Goal: Participate in discussion: Engage in conversation with other users on a specific topic

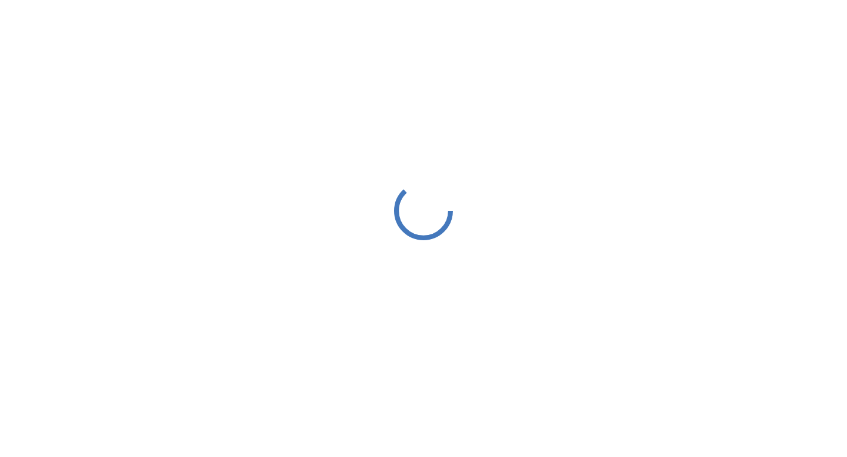
click at [362, 269] on div at bounding box center [423, 211] width 847 height 422
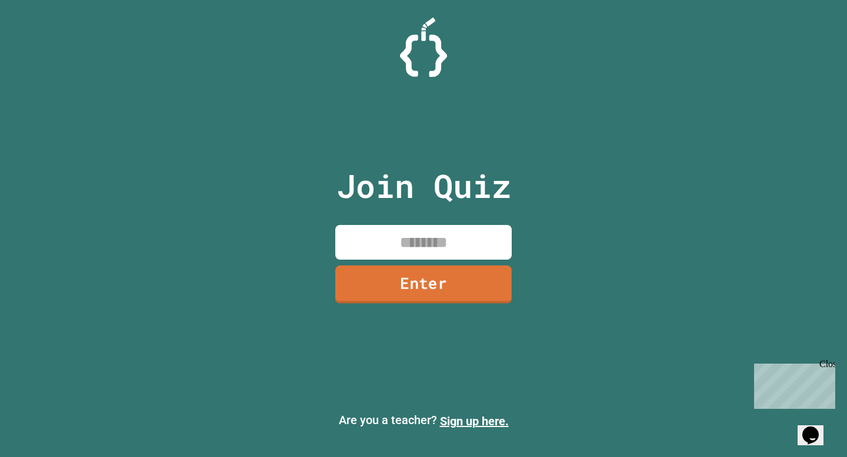
click at [368, 241] on input at bounding box center [423, 242] width 176 height 35
click at [447, 229] on input at bounding box center [423, 242] width 176 height 35
click at [406, 254] on input at bounding box center [423, 242] width 176 height 35
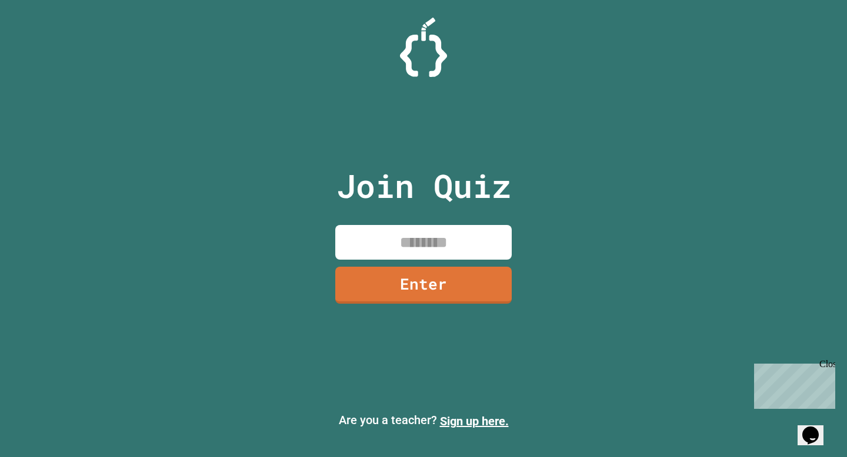
click at [386, 229] on input at bounding box center [423, 242] width 176 height 35
click at [375, 244] on input at bounding box center [423, 242] width 176 height 35
type input "********"
click at [410, 283] on link "Enter" at bounding box center [423, 284] width 171 height 39
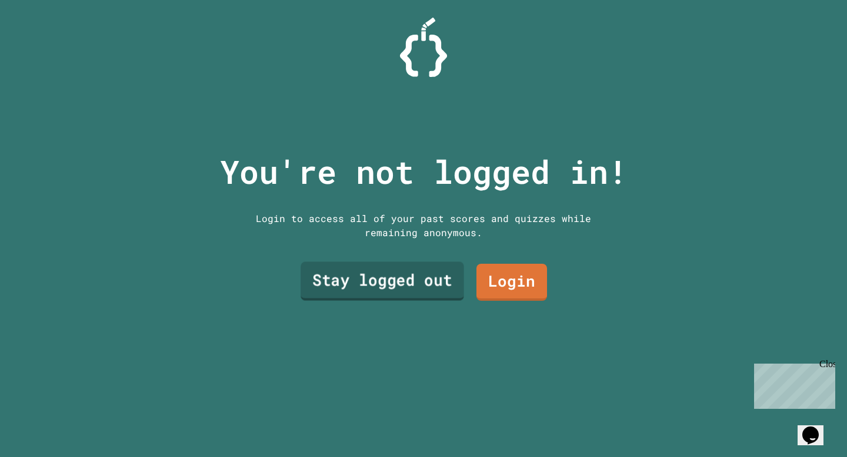
click at [426, 279] on link "Stay logged out" at bounding box center [381, 281] width 163 height 39
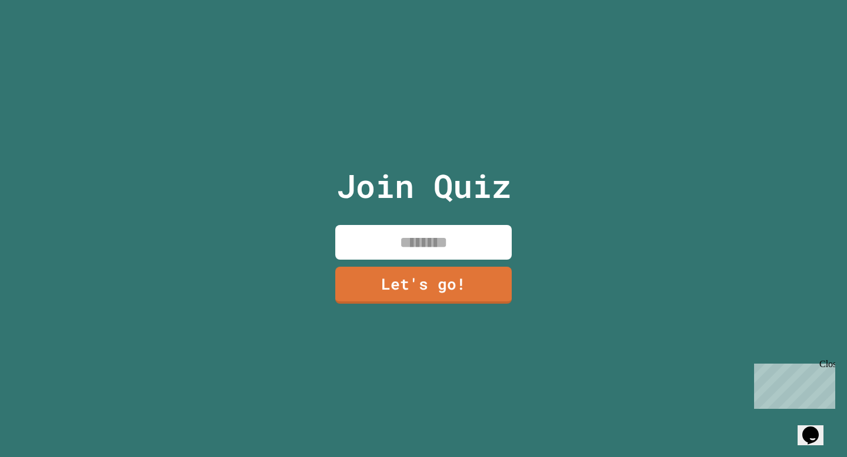
click at [402, 239] on input at bounding box center [423, 242] width 176 height 35
type input "***"
click at [420, 289] on link "Let's go!" at bounding box center [422, 286] width 171 height 37
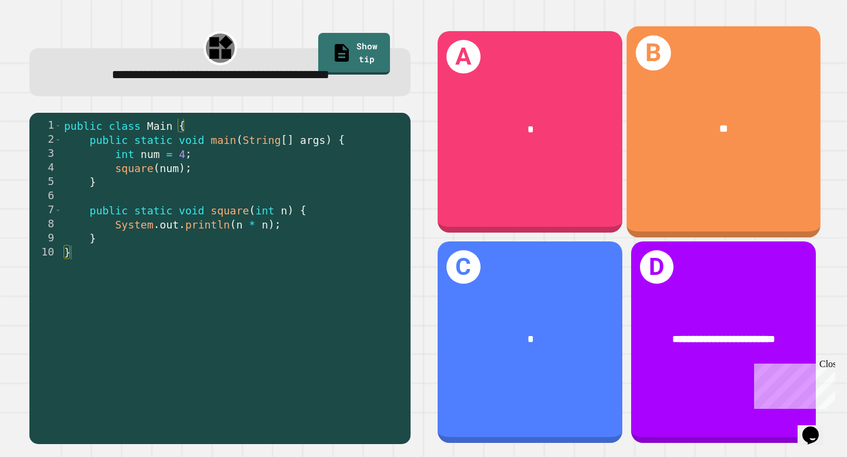
click at [716, 125] on div "**" at bounding box center [723, 129] width 150 height 16
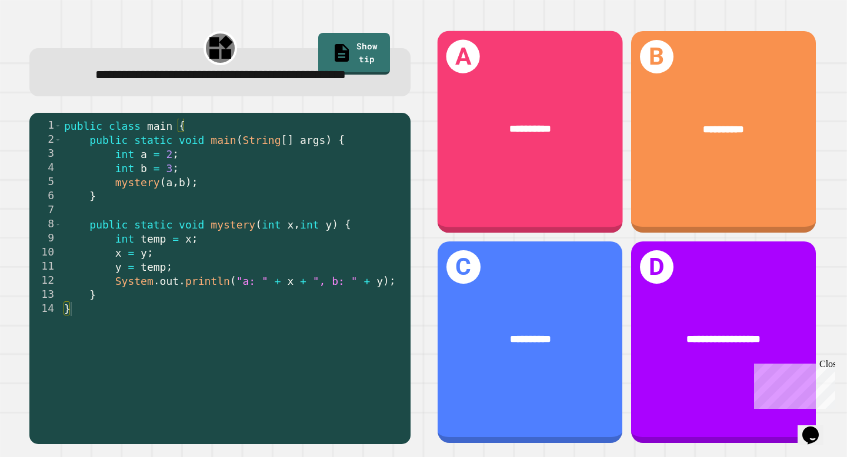
click at [483, 162] on div "**********" at bounding box center [529, 132] width 185 height 202
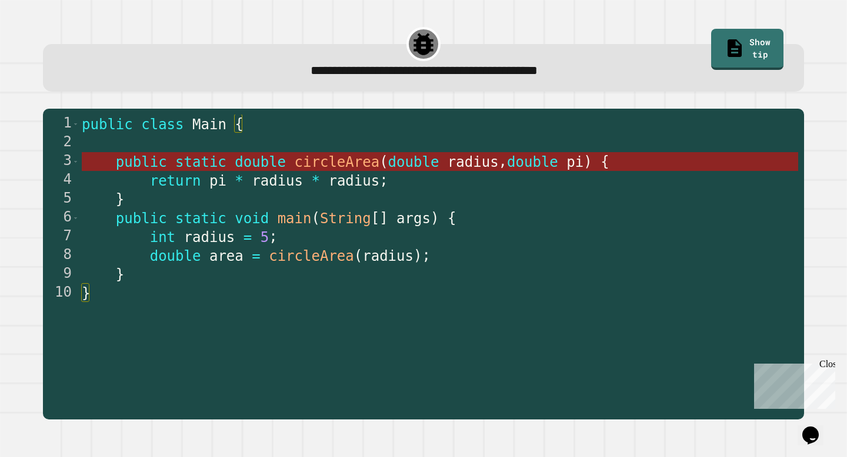
click at [391, 169] on span "double" at bounding box center [413, 162] width 51 height 16
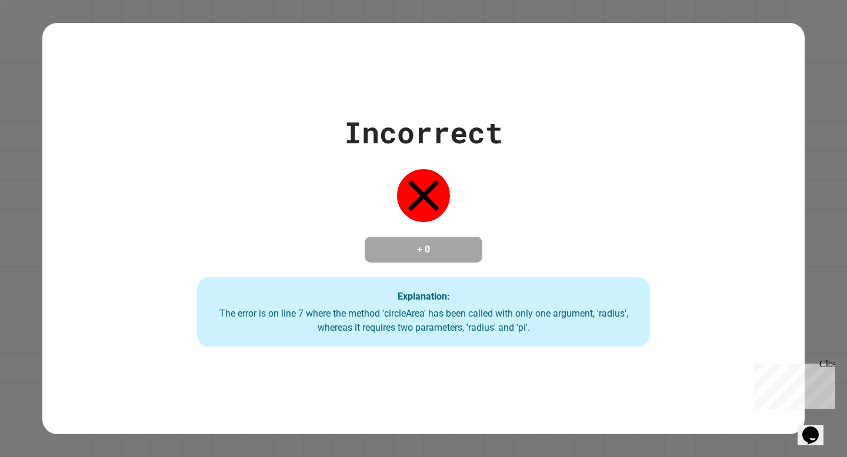
click at [379, 263] on div "+ 0" at bounding box center [423, 250] width 118 height 26
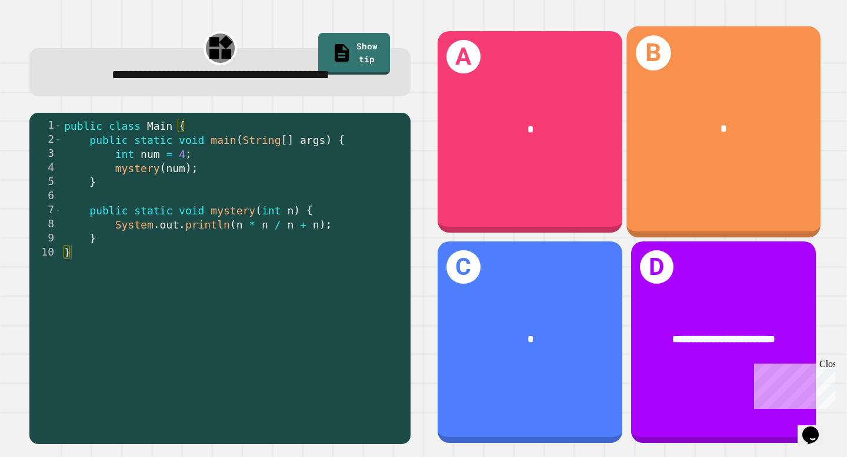
click at [722, 132] on span "*" at bounding box center [723, 128] width 6 height 11
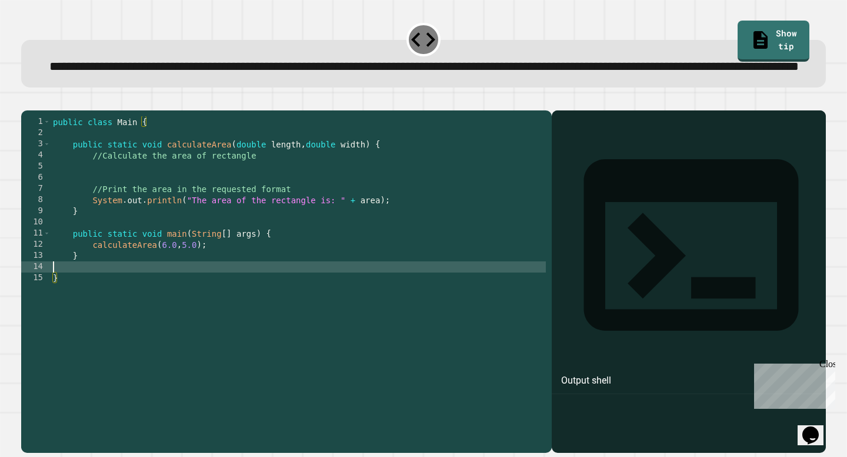
click at [89, 309] on div "public class Main { public static void calculateArea ( double length , double w…" at bounding box center [298, 267] width 495 height 302
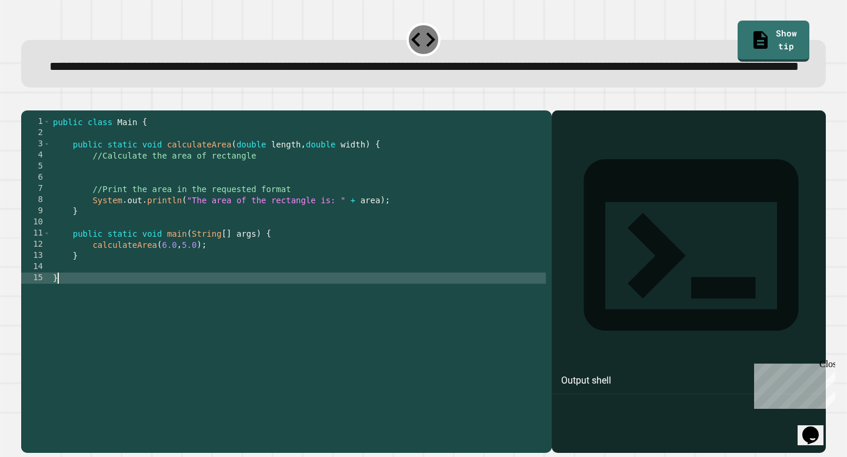
click at [86, 332] on div "public class Main { public static void calculateArea ( double length , double w…" at bounding box center [298, 267] width 495 height 302
click at [223, 285] on div "public class Main { public static void calculateArea ( double length , double w…" at bounding box center [298, 267] width 495 height 302
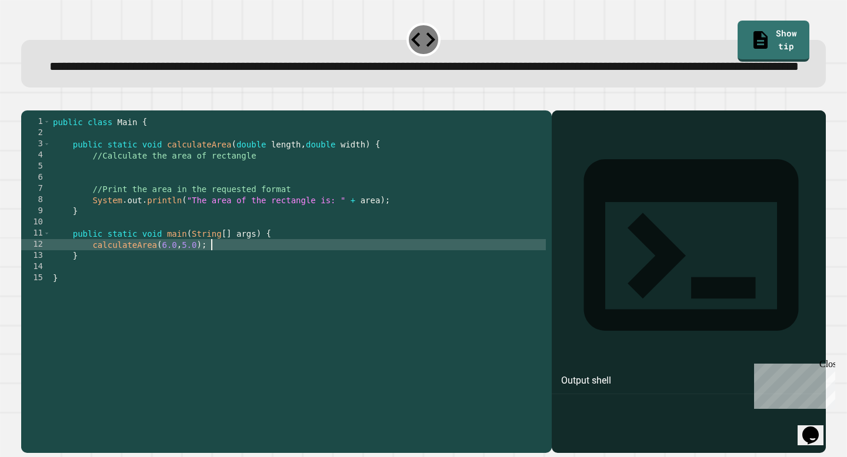
click at [201, 191] on div "public class Main { public static void calculateArea ( double length , double w…" at bounding box center [298, 267] width 495 height 302
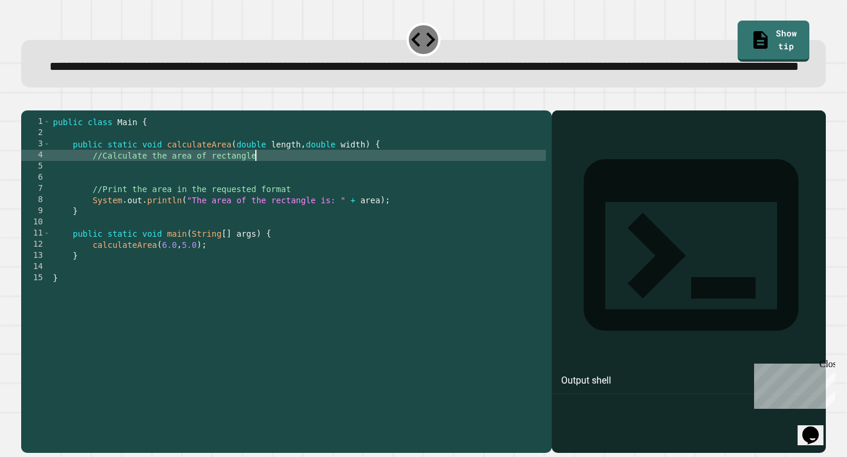
click at [260, 190] on div "public class Main { public static void calculateArea ( double length , double w…" at bounding box center [298, 267] width 495 height 302
type textarea "**********"
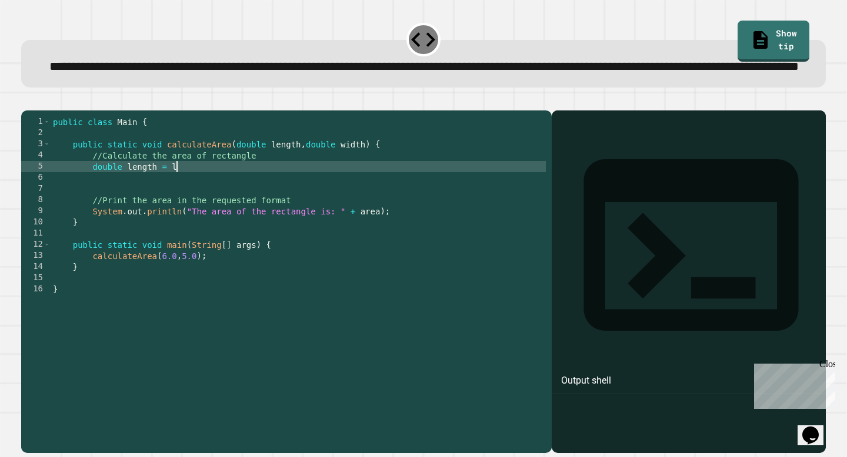
scroll to position [0, 9]
type textarea "**********"
click at [27, 101] on button "button" at bounding box center [27, 101] width 0 height 0
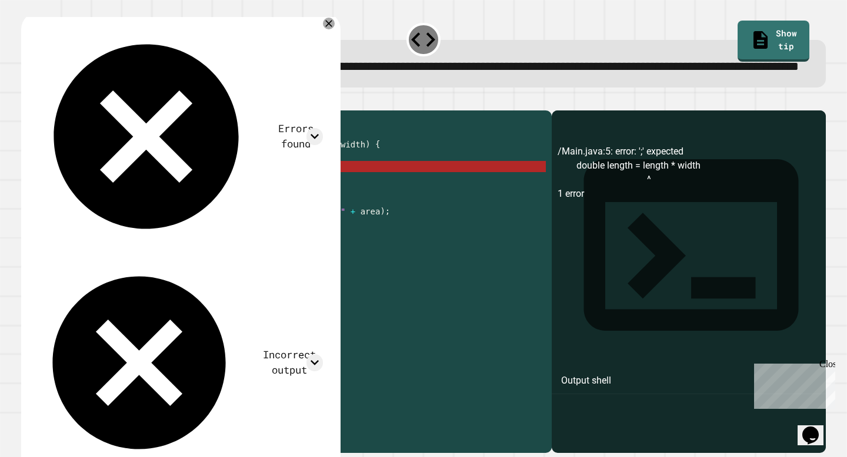
click at [685, 203] on div "/Main.java:5: error: ';' expected double length = length * width ^ 1 error" at bounding box center [688, 299] width 262 height 309
click at [267, 187] on div "public class Main { public static void calculateArea ( double length , double w…" at bounding box center [298, 267] width 495 height 302
click at [242, 199] on div "public class Main { public static void calculateArea ( double length , double w…" at bounding box center [298, 267] width 495 height 302
click at [178, 203] on div "public class Main { public static void calculateArea ( double length , double w…" at bounding box center [298, 267] width 495 height 302
click at [159, 205] on div "public class Main { public static void calculateArea ( double length , double w…" at bounding box center [298, 267] width 495 height 302
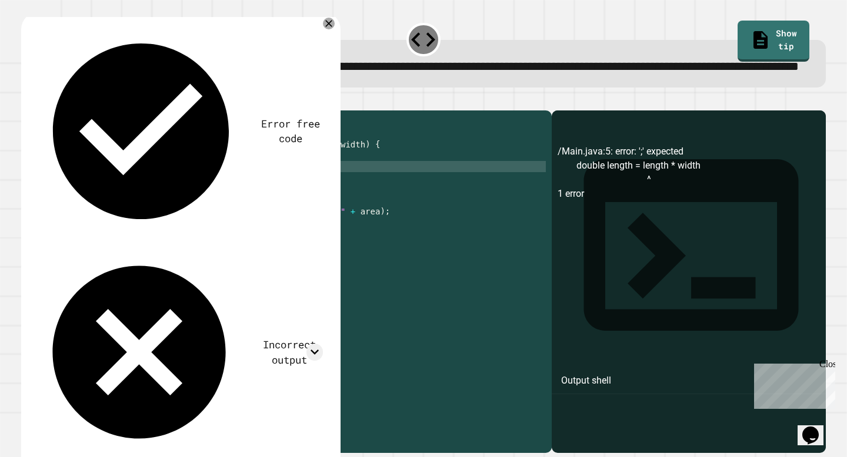
click at [159, 205] on div "public class Main { public static void calculateArea ( double length , double w…" at bounding box center [298, 267] width 495 height 302
click at [27, 101] on icon "button" at bounding box center [27, 101] width 0 height 0
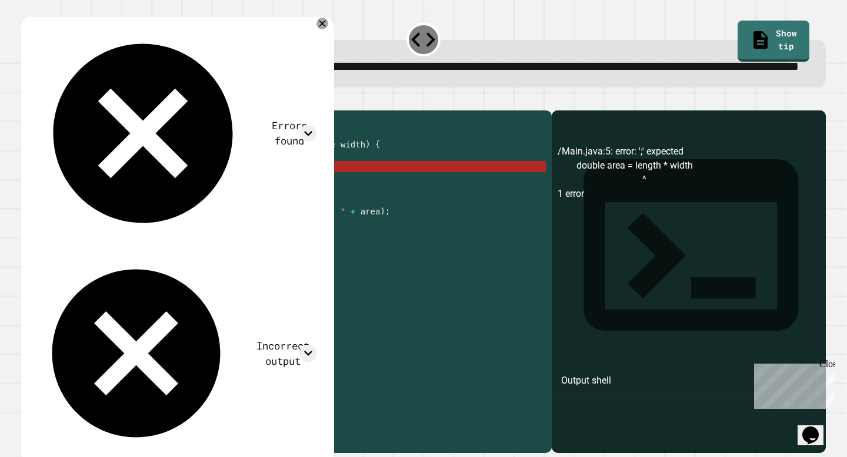
click at [147, 204] on div "public class Main { public static void calculateArea ( double length , double w…" at bounding box center [298, 267] width 495 height 302
click at [132, 204] on div "public class Main { public static void calculateArea ( double length , double w…" at bounding box center [298, 267] width 495 height 302
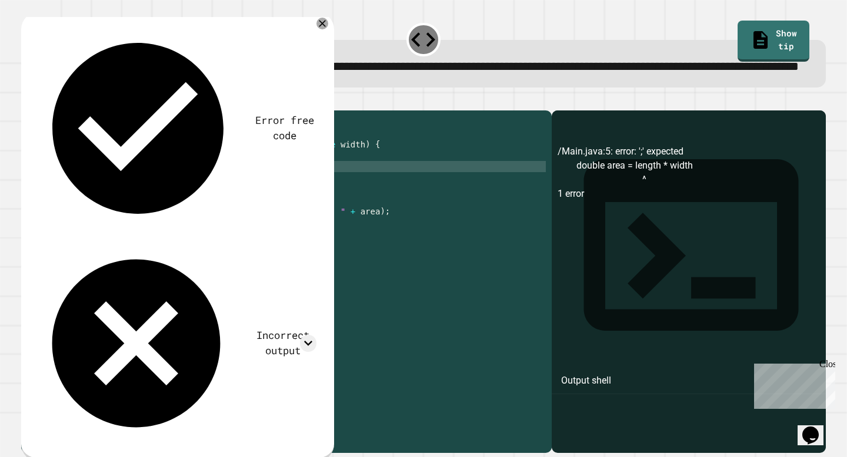
scroll to position [0, 5]
click at [38, 112] on icon "button" at bounding box center [35, 107] width 6 height 8
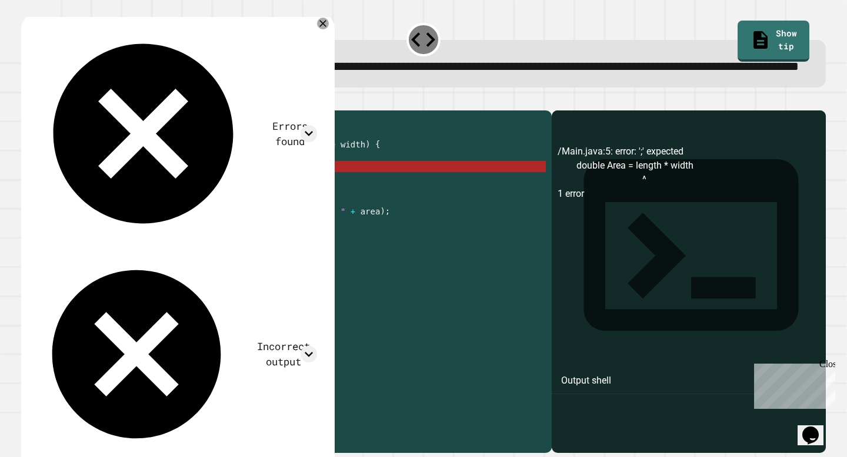
click at [170, 199] on div "public class Main { public static void calculateArea ( double length , double w…" at bounding box center [298, 267] width 495 height 302
click at [180, 206] on div "public class Main { public static void calculateArea ( double length , double w…" at bounding box center [298, 267] width 495 height 302
click at [213, 206] on div "public class Main { public static void calculateArea ( double length , double w…" at bounding box center [298, 267] width 495 height 302
click at [243, 208] on div "public class Main { public static void calculateArea ( double length , double w…" at bounding box center [298, 267] width 495 height 302
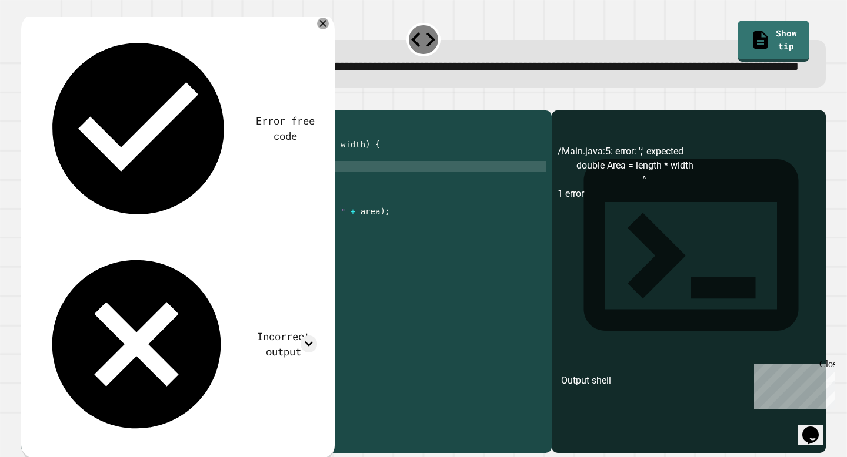
scroll to position [0, 12]
click at [27, 101] on icon "button" at bounding box center [27, 101] width 0 height 0
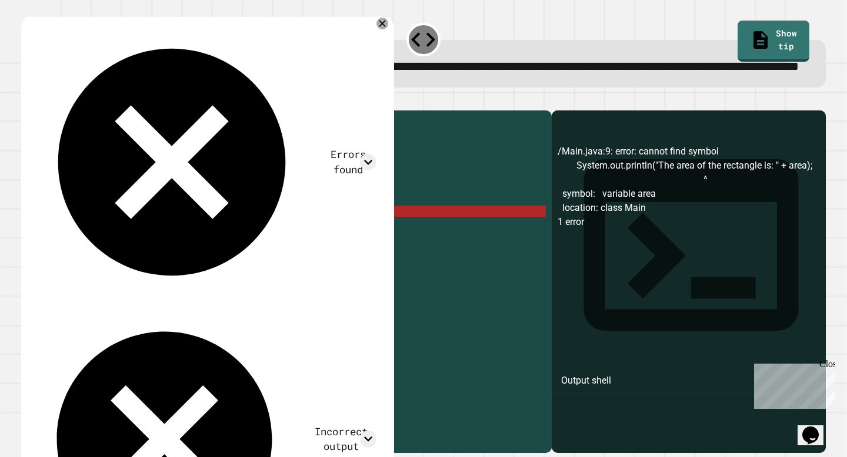
click at [386, 248] on div "public class Main { public static void calculateArea ( double length , double w…" at bounding box center [298, 267] width 495 height 302
click at [363, 280] on div "public class Main { public static void calculateArea ( double length , double w…" at bounding box center [298, 267] width 495 height 302
click at [361, 253] on div "public class Main { public static void calculateArea ( double length , double w…" at bounding box center [298, 267] width 495 height 302
click at [372, 246] on div "public class Main { public static void calculateArea ( double length , double w…" at bounding box center [298, 267] width 495 height 302
click at [398, 248] on div "public class Main { public static void calculateArea ( double length , double w…" at bounding box center [298, 267] width 495 height 302
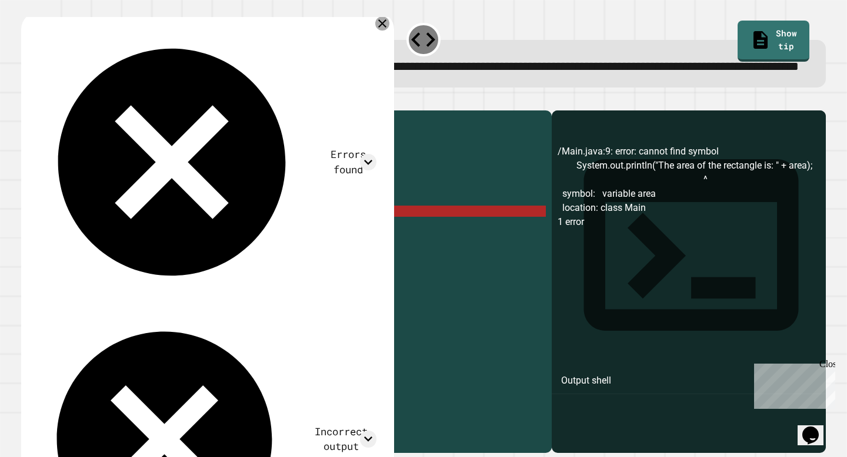
click at [382, 31] on icon at bounding box center [382, 23] width 14 height 14
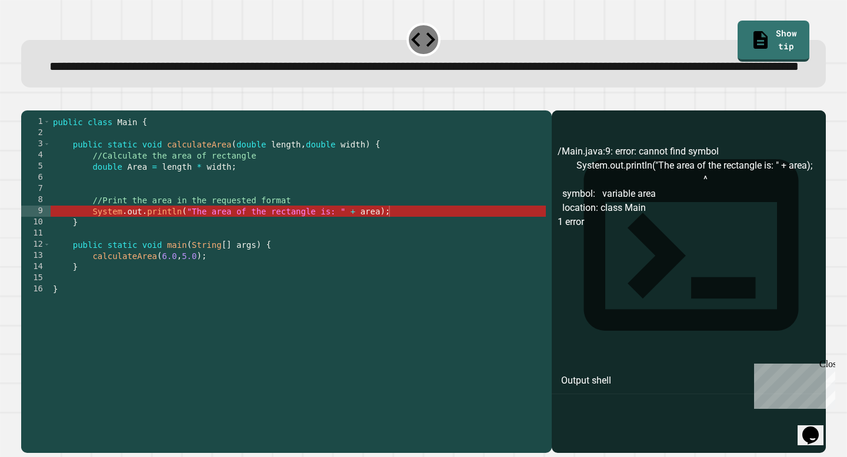
click at [440, 111] on div at bounding box center [423, 103] width 804 height 14
click at [193, 201] on div "public class Main { public static void calculateArea ( double length , double w…" at bounding box center [298, 267] width 495 height 302
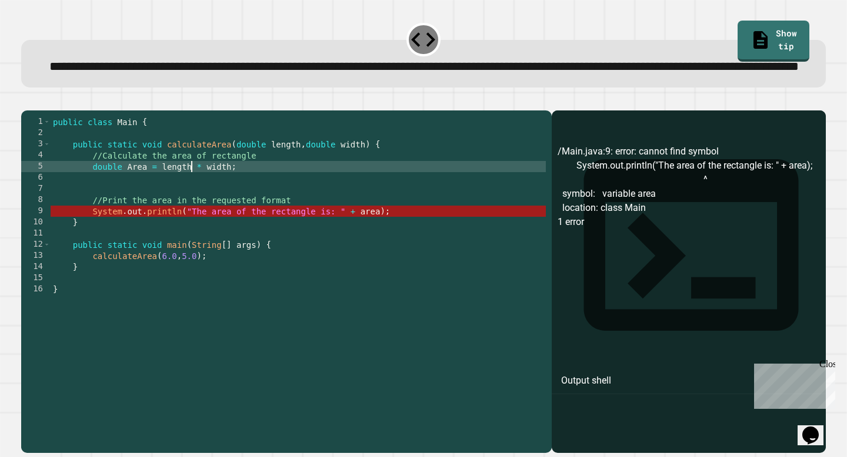
click at [238, 201] on div "public class Main { public static void calculateArea ( double length , double w…" at bounding box center [298, 267] width 495 height 302
click at [27, 101] on icon "button" at bounding box center [27, 101] width 0 height 0
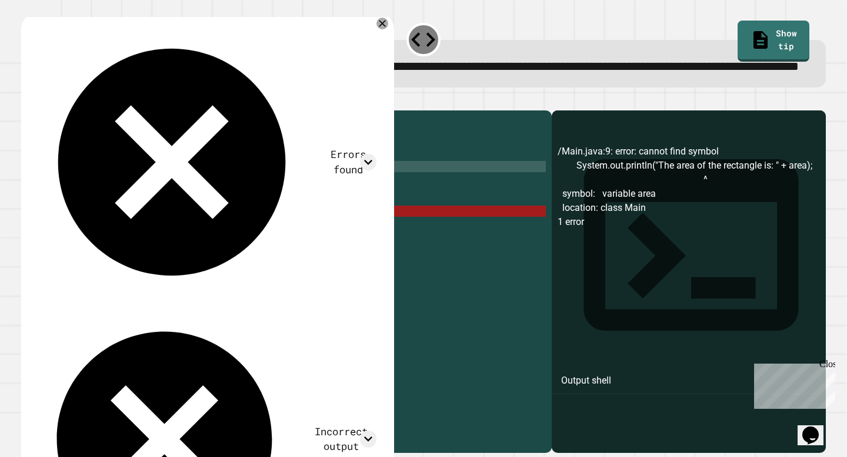
click at [282, 243] on div "public class Main { public static void calculateArea ( double length , double w…" at bounding box center [298, 267] width 495 height 302
click at [426, 244] on div "public class Main { public static void calculateArea ( double length , double w…" at bounding box center [298, 267] width 495 height 302
type textarea "**********"
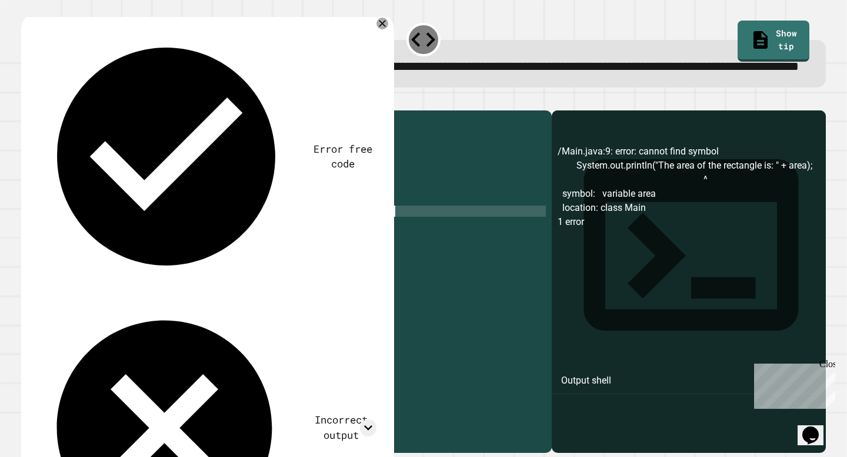
click at [92, 223] on div "public class Main { public static void calculateArea ( double length , double w…" at bounding box center [298, 267] width 495 height 302
click at [81, 219] on div "public class Main { public static void calculateArea ( double length , double w…" at bounding box center [298, 267] width 495 height 302
click at [77, 227] on div "public class Main { public static void calculateArea ( double length , double w…" at bounding box center [298, 267] width 495 height 302
click at [27, 101] on icon "button" at bounding box center [27, 101] width 0 height 0
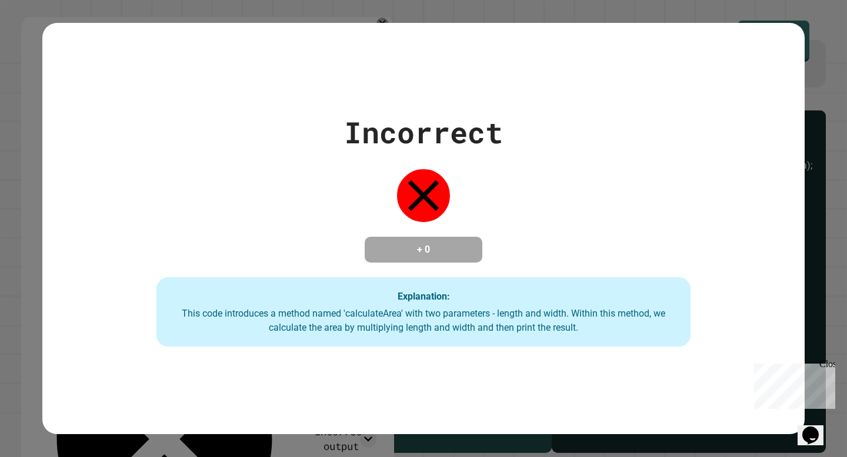
click at [111, 268] on div "Incorrect + 0 Explanation: This code introduces a method named 'calculateArea' …" at bounding box center [423, 229] width 762 height 236
click at [831, 363] on div "Close" at bounding box center [826, 366] width 15 height 15
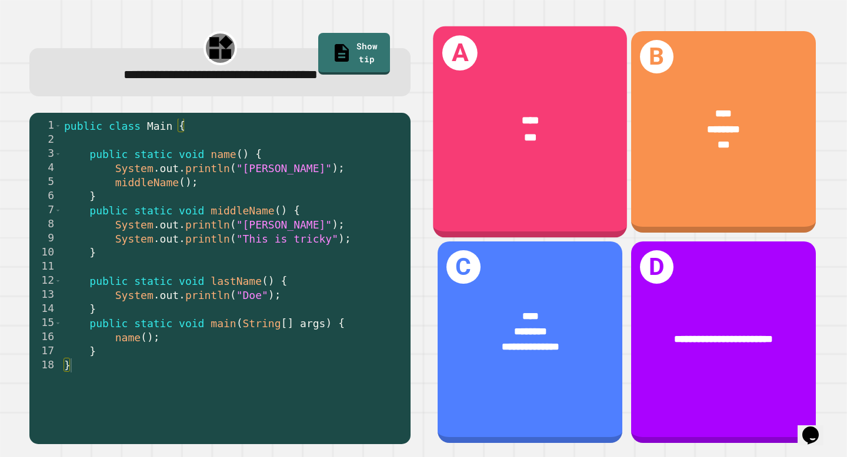
click at [509, 188] on div "A **** ***" at bounding box center [530, 132] width 194 height 212
